Goal: Task Accomplishment & Management: Manage account settings

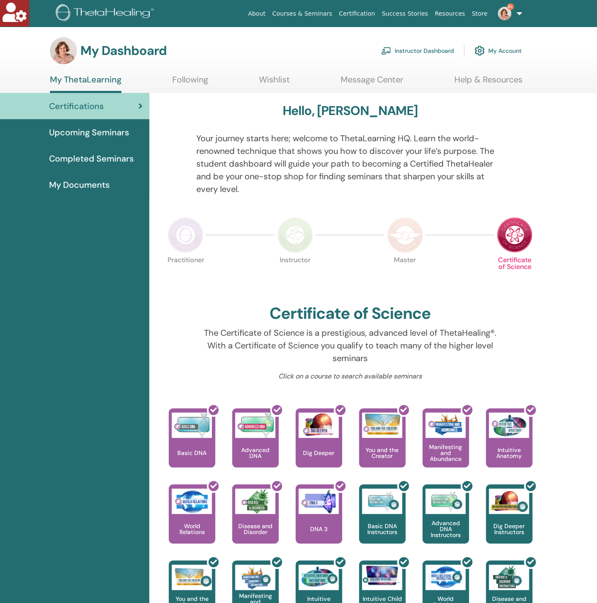
click at [423, 51] on link "Instructor Dashboard" at bounding box center [417, 50] width 73 height 19
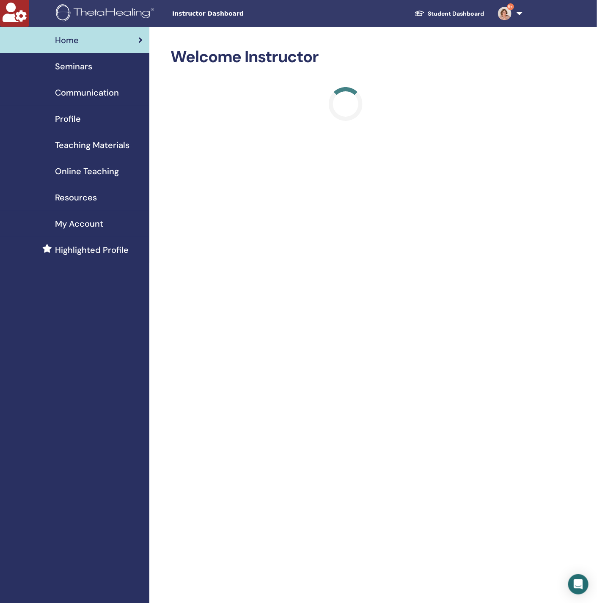
click at [517, 11] on link "9+" at bounding box center [508, 13] width 35 height 27
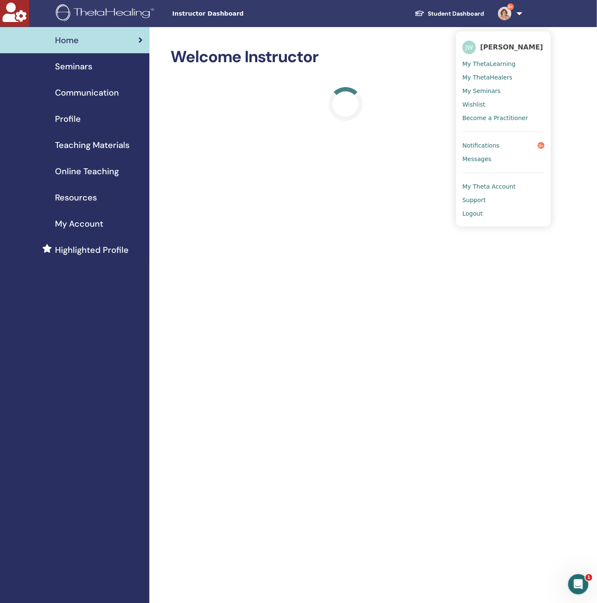
click at [517, 11] on link "9+" at bounding box center [508, 13] width 35 height 27
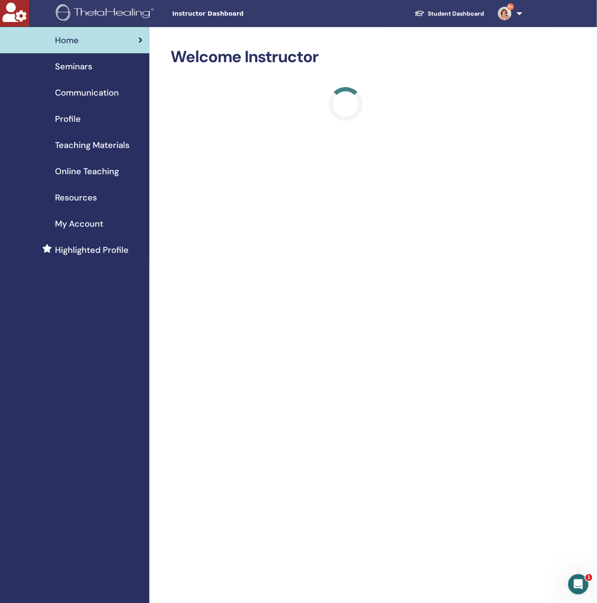
click at [68, 73] on link "Seminars" at bounding box center [74, 66] width 149 height 26
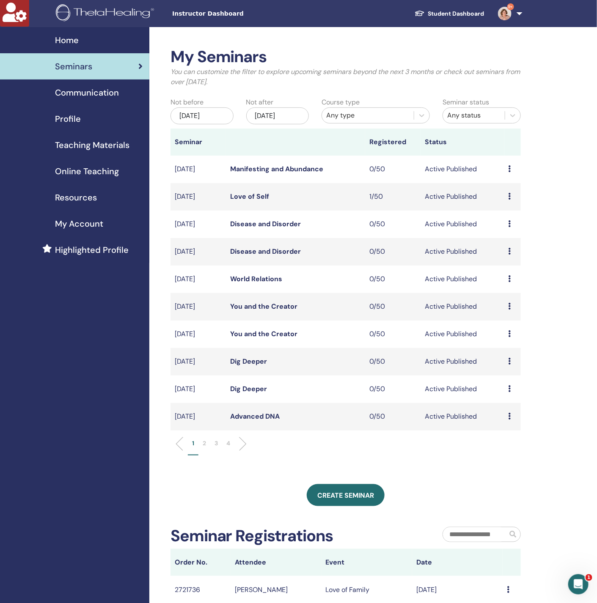
click at [204, 442] on p "2" at bounding box center [204, 443] width 3 height 9
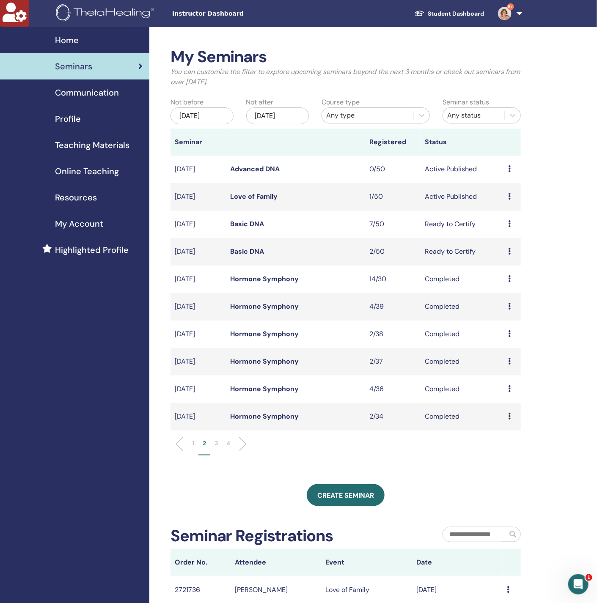
click at [253, 228] on link "Basic DNA" at bounding box center [247, 224] width 34 height 9
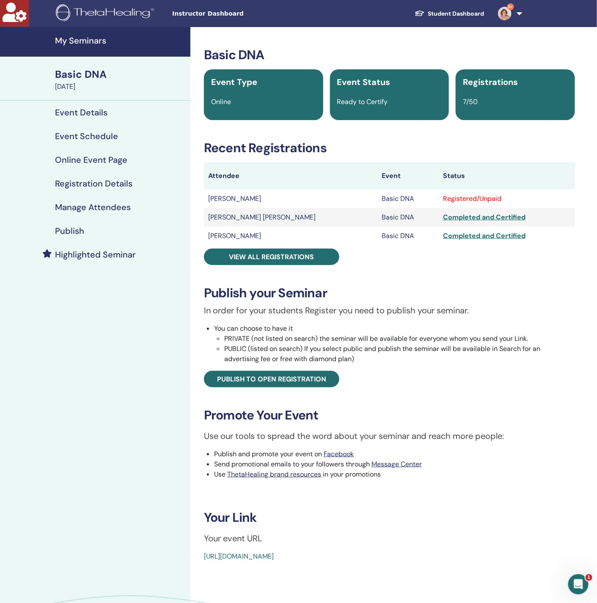
click at [96, 205] on h4 "Manage Attendees" at bounding box center [93, 207] width 76 height 10
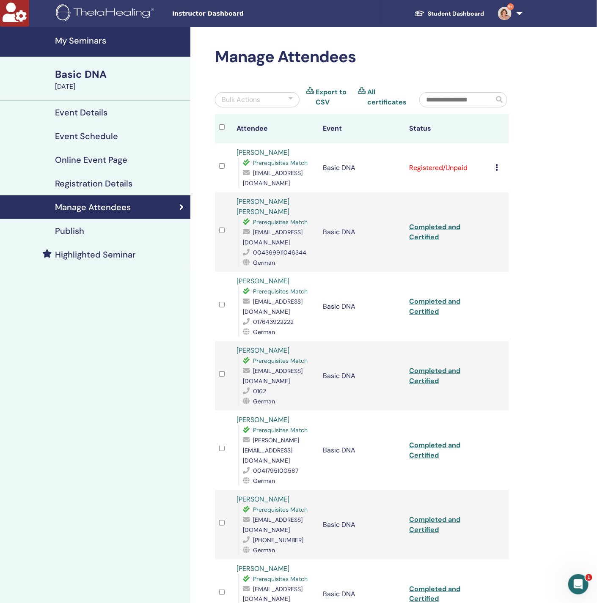
click at [498, 171] on icon at bounding box center [497, 167] width 3 height 7
click at [498, 243] on p "Complete and Certify" at bounding box center [511, 242] width 67 height 10
click at [419, 164] on link "Completed and Certified" at bounding box center [434, 167] width 51 height 19
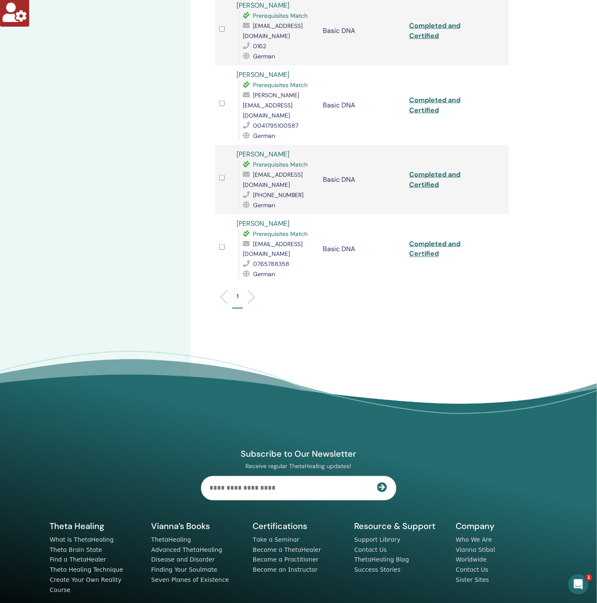
scroll to position [348, 0]
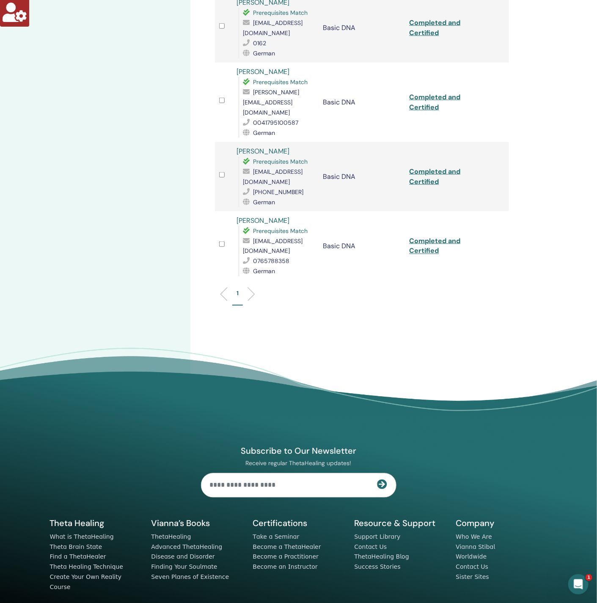
click at [431, 237] on link "Completed and Certified" at bounding box center [434, 246] width 51 height 19
